Goal: Check status: Check status

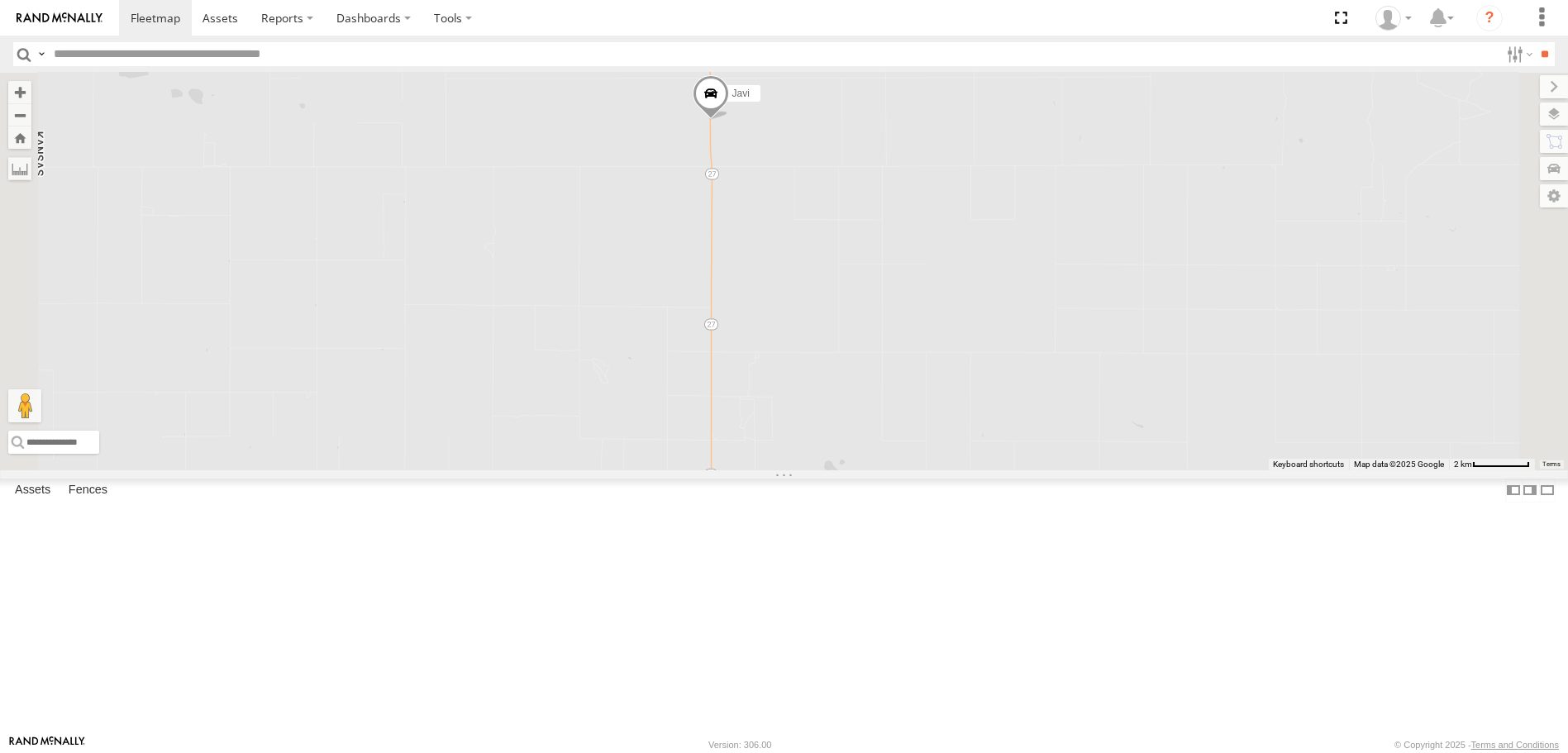
click at [728, 121] on span at bounding box center [710, 98] width 36 height 44
drag, startPoint x: 906, startPoint y: 274, endPoint x: 896, endPoint y: 398, distance: 124.4
click at [896, 398] on div "Garza Javi Javi All Assets KS-27 Syracuse 37.84224 , -101.76169 North 63 14:34:…" at bounding box center [784, 271] width 1568 height 396
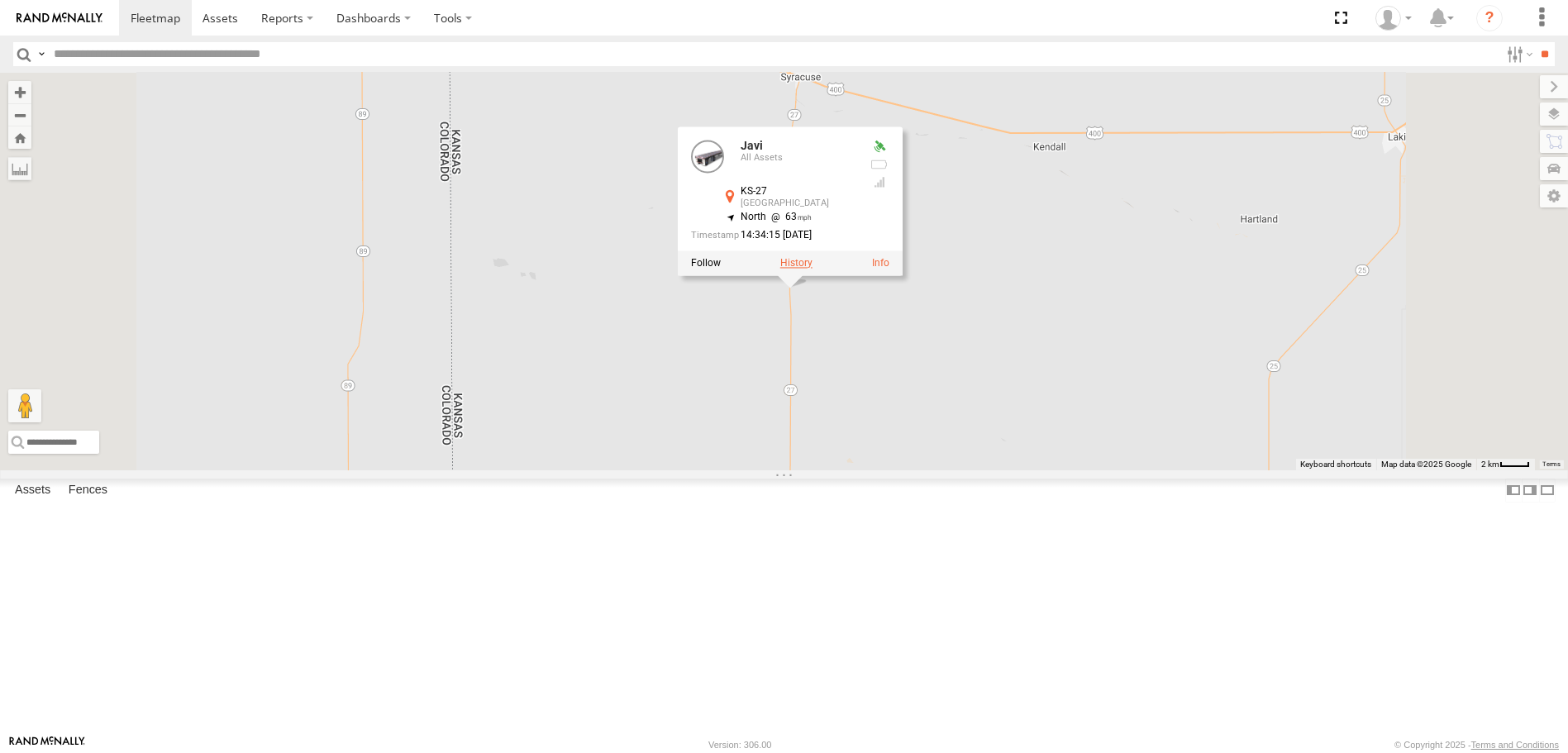
click at [812, 270] on label at bounding box center [795, 263] width 32 height 11
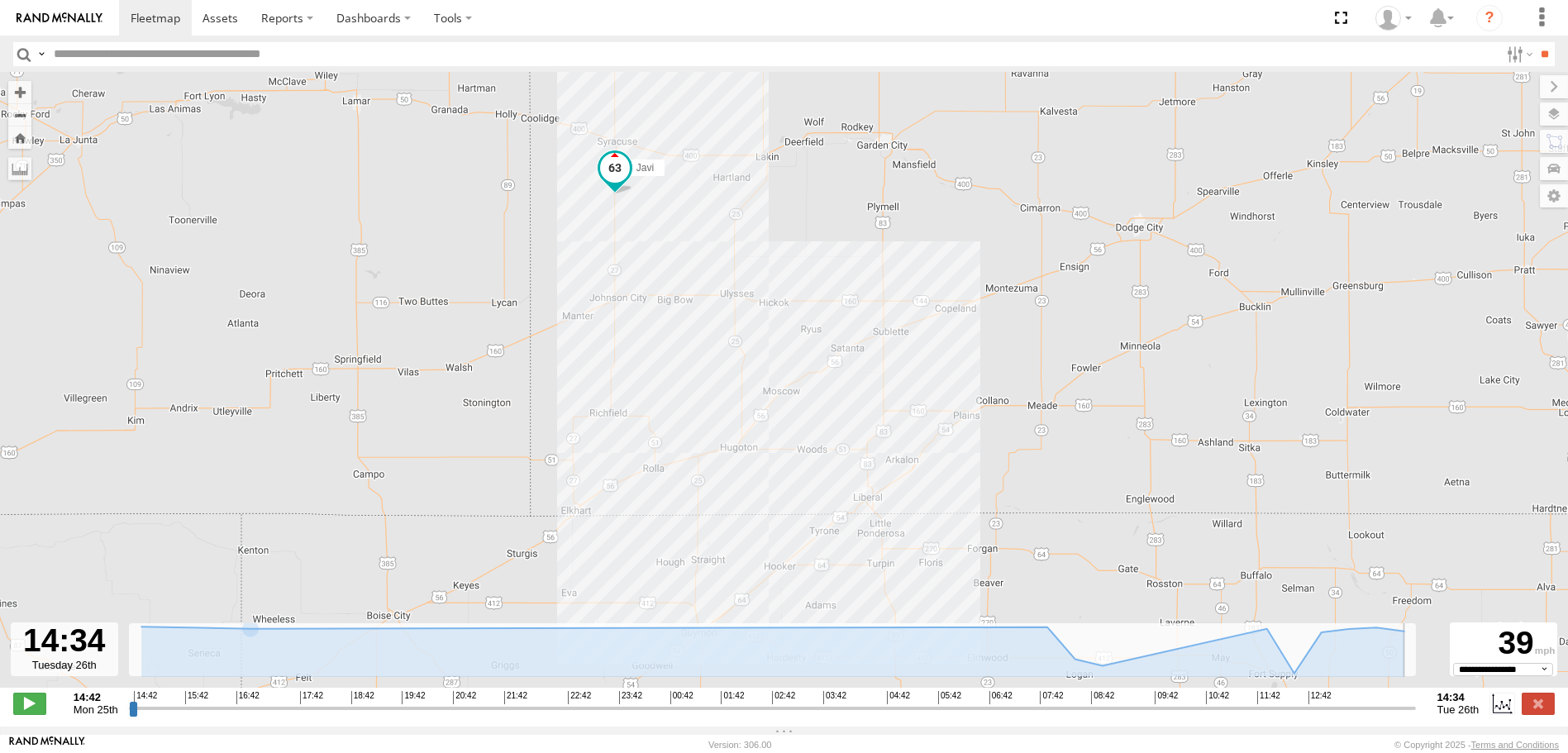
drag, startPoint x: 134, startPoint y: 717, endPoint x: 1464, endPoint y: 645, distance: 1331.9
type input "**********"
click at [1415, 700] on input "range" at bounding box center [773, 708] width 1287 height 16
